Goal: Entertainment & Leisure: Consume media (video, audio)

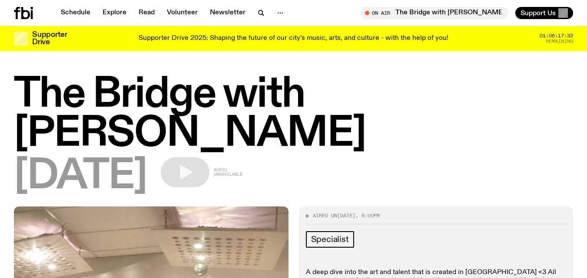
scroll to position [172, 0]
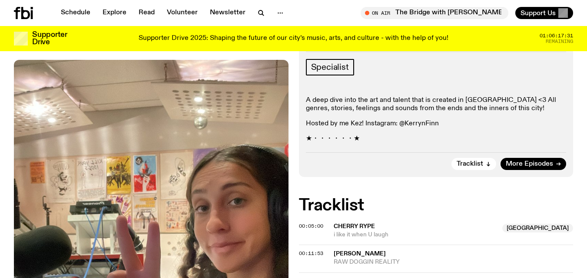
click at [27, 12] on icon at bounding box center [25, 13] width 9 height 12
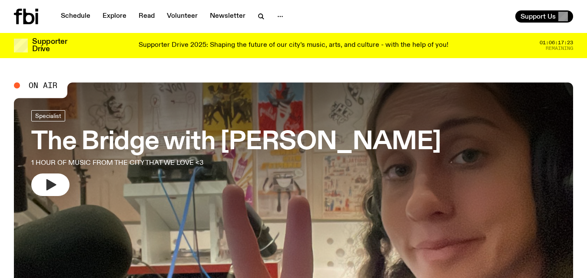
click at [50, 180] on icon "button" at bounding box center [50, 185] width 14 height 14
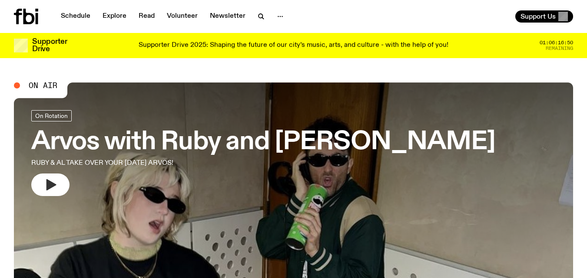
click at [53, 182] on icon "button" at bounding box center [50, 185] width 14 height 14
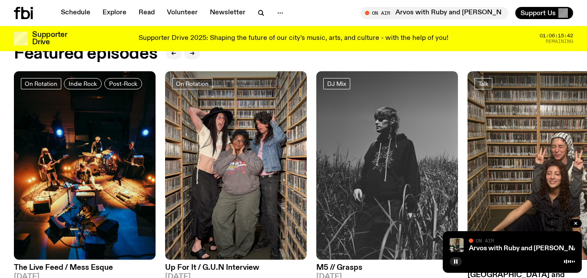
scroll to position [386, 0]
